Goal: Navigation & Orientation: Find specific page/section

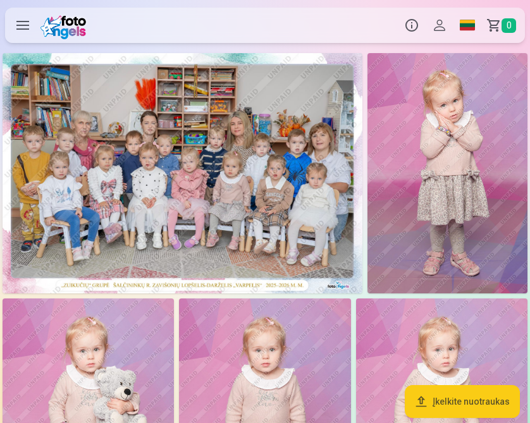
click at [202, 171] on img at bounding box center [183, 173] width 360 height 240
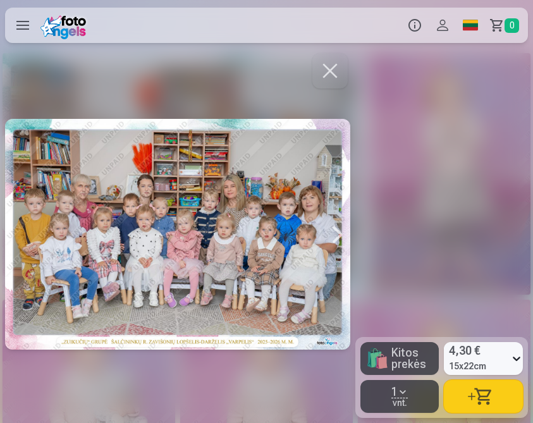
drag, startPoint x: 276, startPoint y: 226, endPoint x: 211, endPoint y: 244, distance: 67.7
click at [211, 244] on div at bounding box center [177, 235] width 345 height 368
drag, startPoint x: 232, startPoint y: 238, endPoint x: 295, endPoint y: 232, distance: 63.6
click at [289, 232] on div at bounding box center [177, 235] width 345 height 368
click at [286, 228] on div at bounding box center [177, 235] width 345 height 368
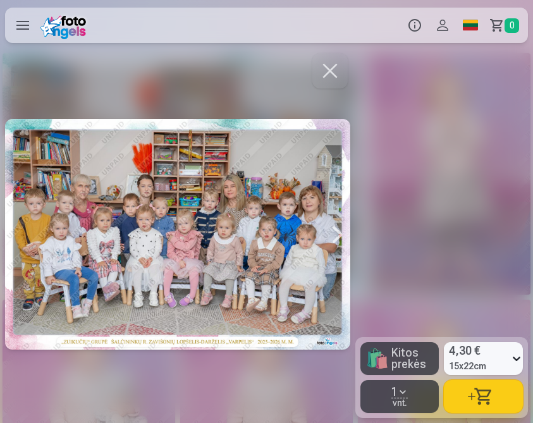
click at [390, 221] on div at bounding box center [266, 211] width 533 height 423
click at [336, 235] on div at bounding box center [337, 235] width 25 height 368
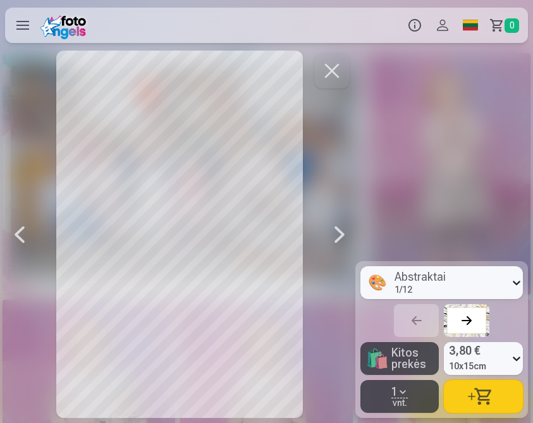
scroll to position [0, 356]
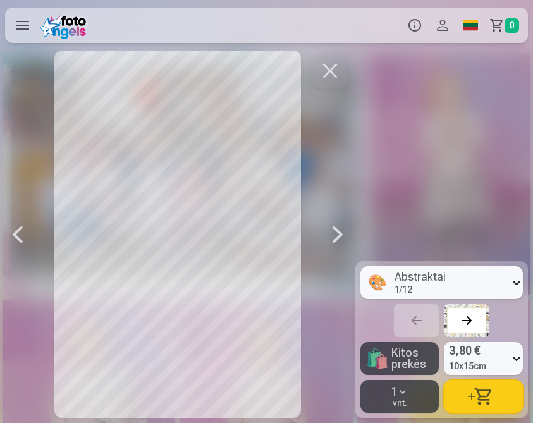
click at [332, 232] on div at bounding box center [337, 235] width 25 height 368
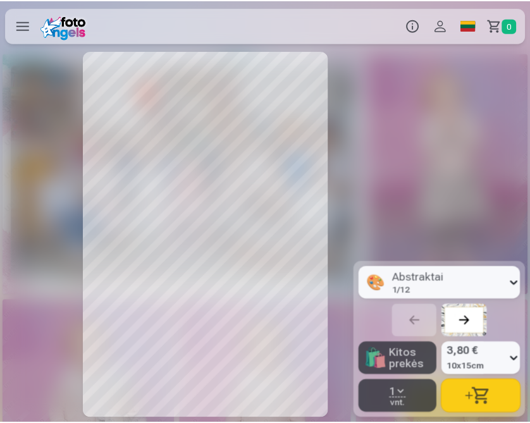
scroll to position [0, 711]
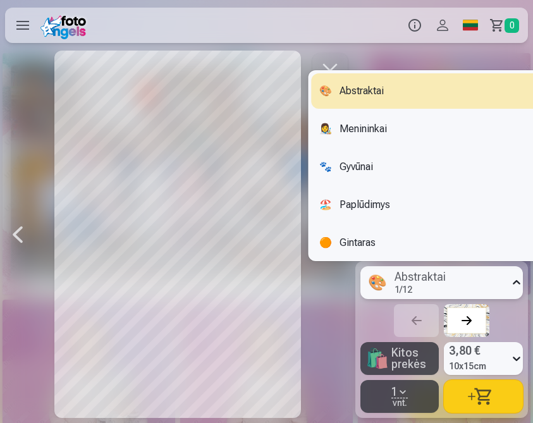
click at [488, 272] on div "🎨 Abstraktai 1 / 12" at bounding box center [435, 282] width 149 height 33
click at [487, 272] on div "🎨 Abstraktai 1 / 12" at bounding box center [435, 282] width 149 height 33
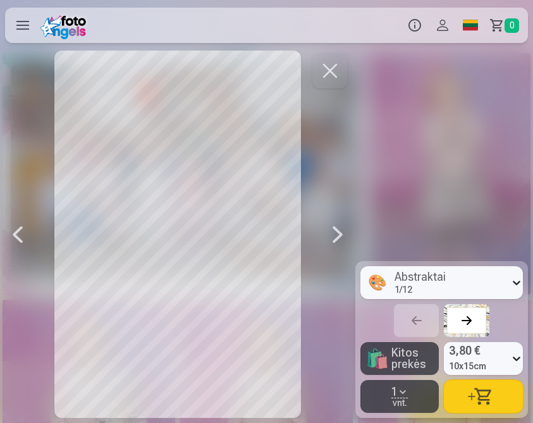
click at [426, 365] on span "Kitos prekės" at bounding box center [413, 358] width 43 height 23
click at [12, 18] on label at bounding box center [22, 25] width 35 height 35
click at [317, 71] on button "button" at bounding box center [330, 70] width 35 height 35
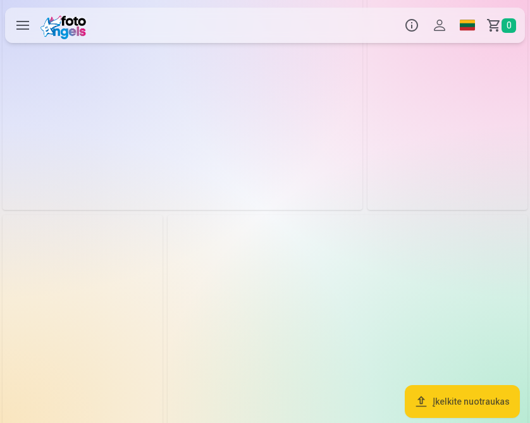
scroll to position [3543, 0]
